Goal: Information Seeking & Learning: Check status

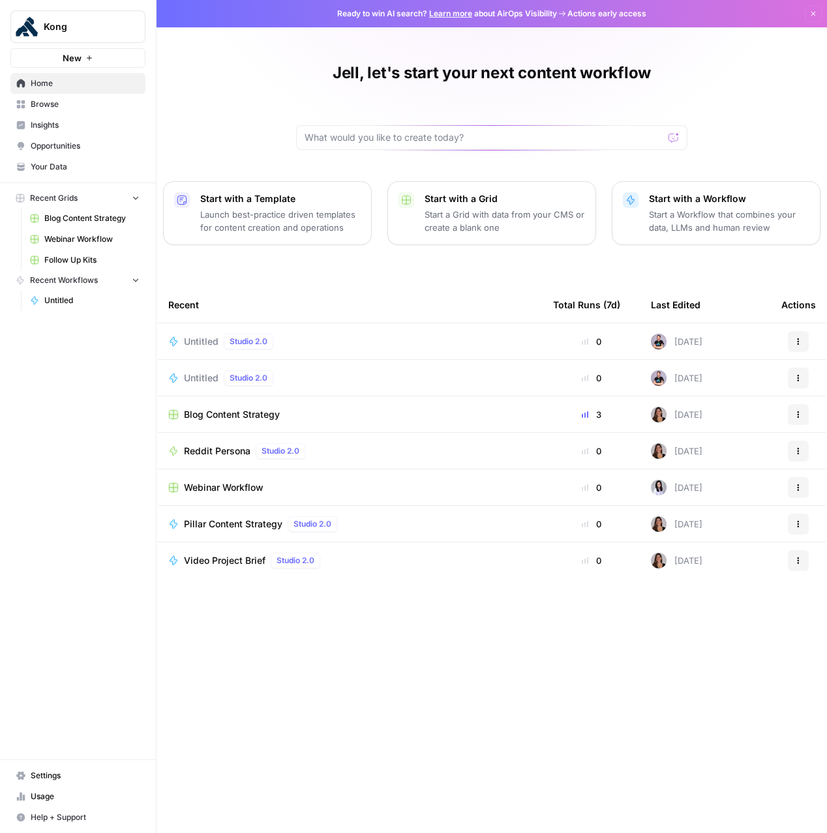
click at [60, 28] on span "Kong" at bounding box center [83, 26] width 79 height 13
click at [48, 797] on span "Usage" at bounding box center [85, 797] width 109 height 12
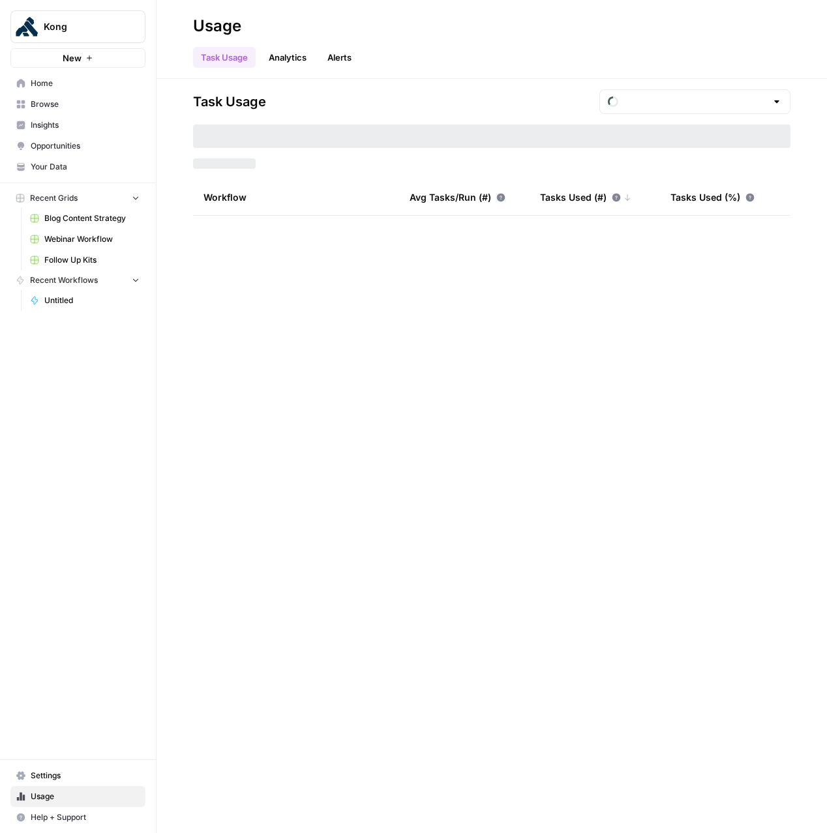
type input "September Tasks"
